Goal: Task Accomplishment & Management: Use online tool/utility

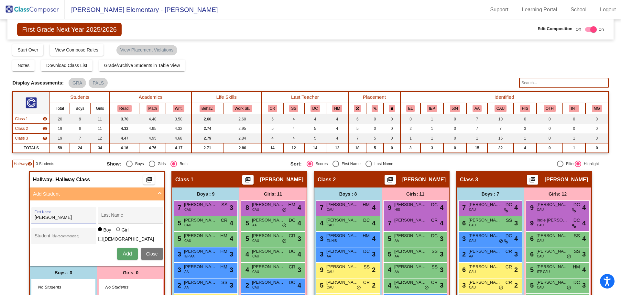
scroll to position [102, 0]
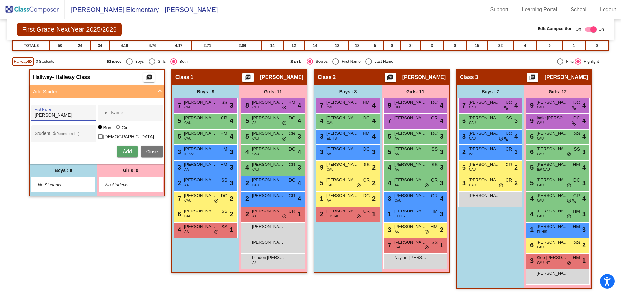
click at [8, 8] on img at bounding box center [32, 9] width 65 height 19
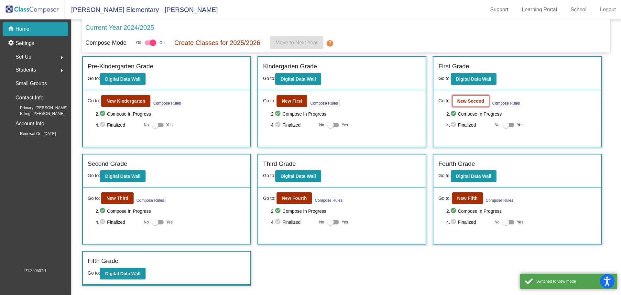
click at [463, 99] on b "New Second" at bounding box center [470, 100] width 27 height 5
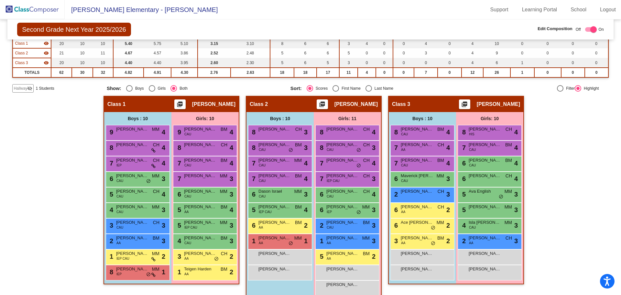
scroll to position [87, 0]
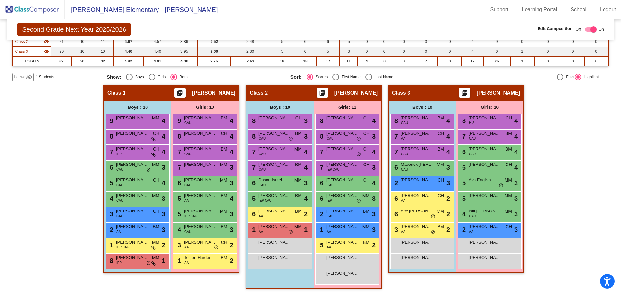
click at [19, 79] on span "Hallway" at bounding box center [21, 77] width 14 height 6
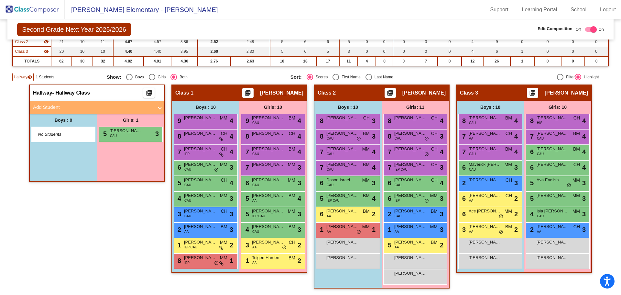
click at [59, 107] on mat-panel-title "Add Student" at bounding box center [93, 106] width 120 height 7
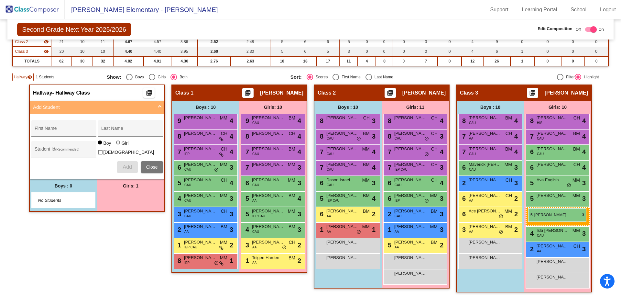
drag, startPoint x: 203, startPoint y: 196, endPoint x: 524, endPoint y: 203, distance: 321.2
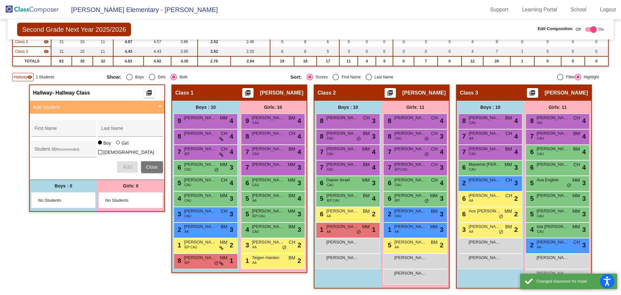
click at [606, 176] on mat-sidenav-content "Second Grade Next Year 2025/2026 Edit Composition Off On Incoming Digital Data …" at bounding box center [310, 156] width 621 height 275
click at [604, 173] on div "Hallway - Hallway Class picture_as_pdf Add Student First Name Last Name Student…" at bounding box center [310, 189] width 596 height 210
click at [13, 8] on img at bounding box center [32, 9] width 65 height 19
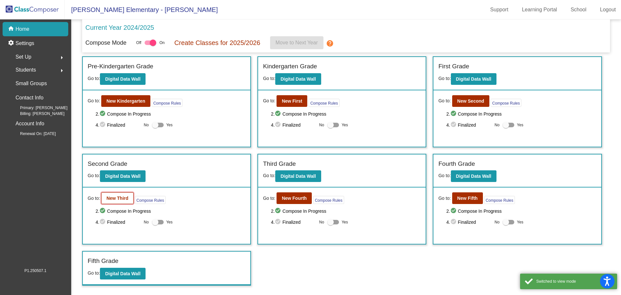
click at [120, 195] on button "New Third" at bounding box center [117, 198] width 32 height 12
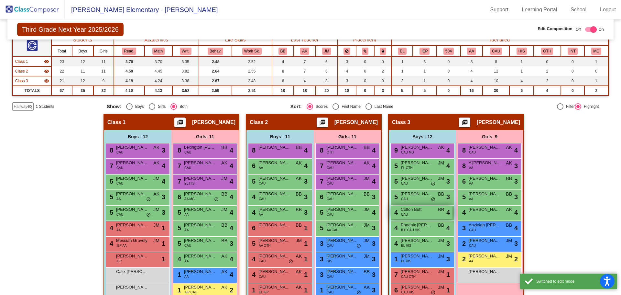
scroll to position [102, 0]
